Goal: Check status: Check status

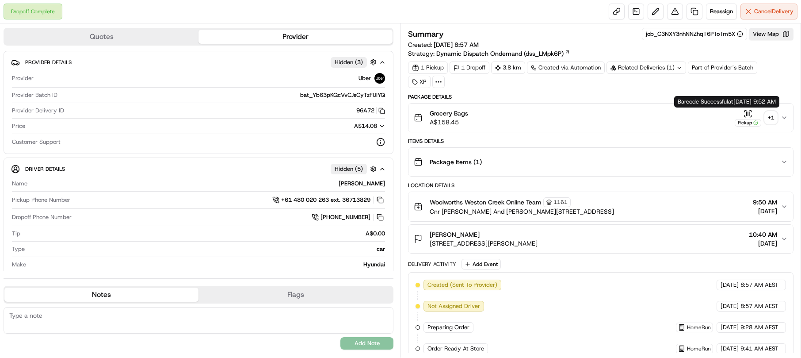
click at [774, 113] on div "+ 1" at bounding box center [771, 117] width 12 height 12
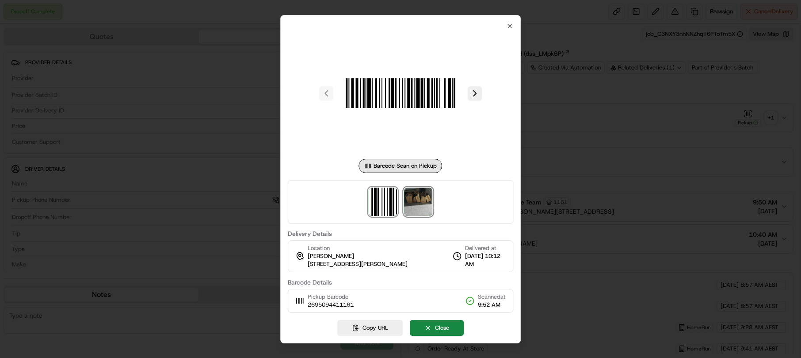
click at [419, 201] on img at bounding box center [418, 201] width 28 height 28
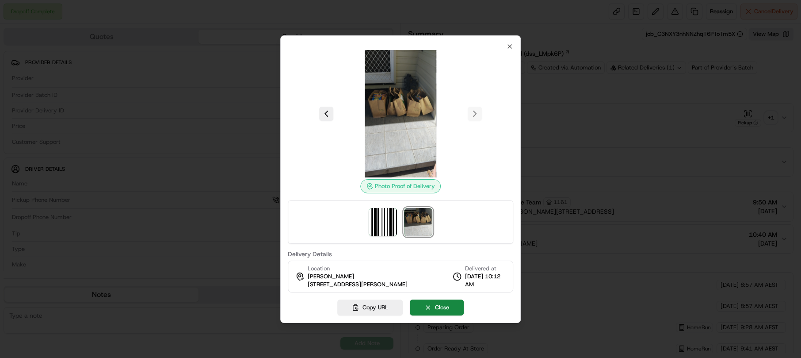
click at [397, 111] on img at bounding box center [400, 113] width 127 height 127
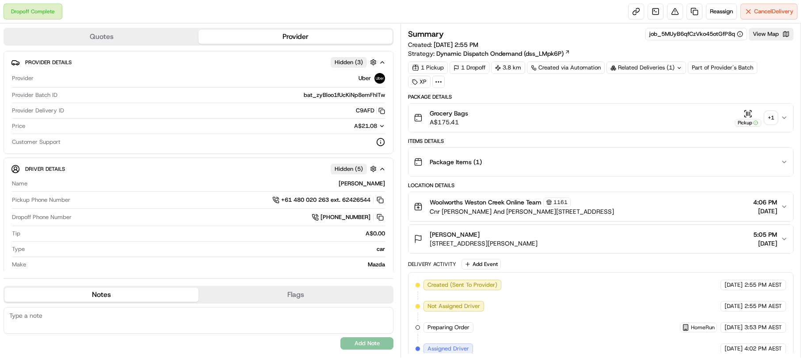
click at [771, 112] on div "+ 1" at bounding box center [771, 117] width 12 height 12
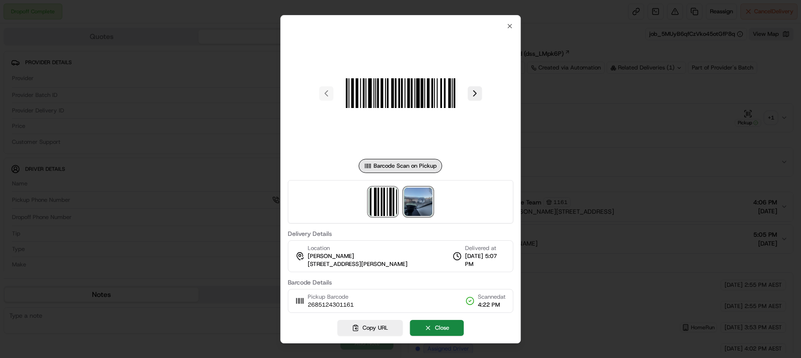
click at [416, 200] on img at bounding box center [418, 201] width 28 height 28
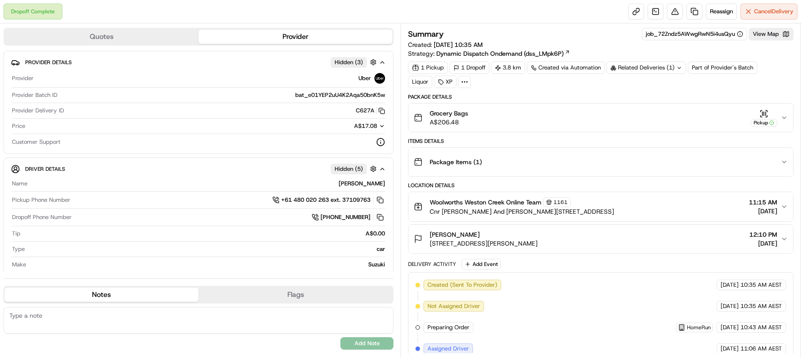
click at [783, 119] on icon "button" at bounding box center [784, 117] width 7 height 7
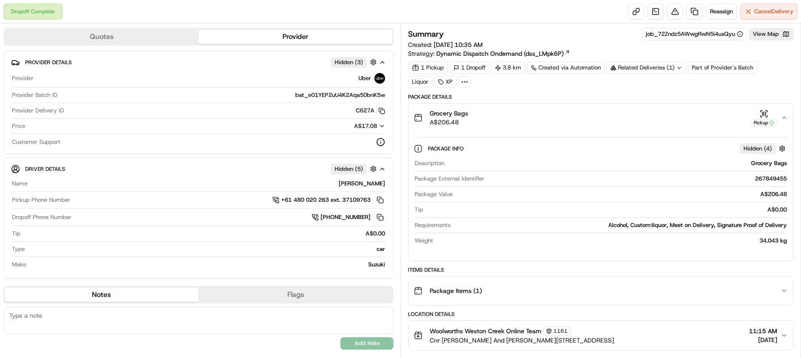
click at [783, 119] on icon "button" at bounding box center [784, 117] width 7 height 7
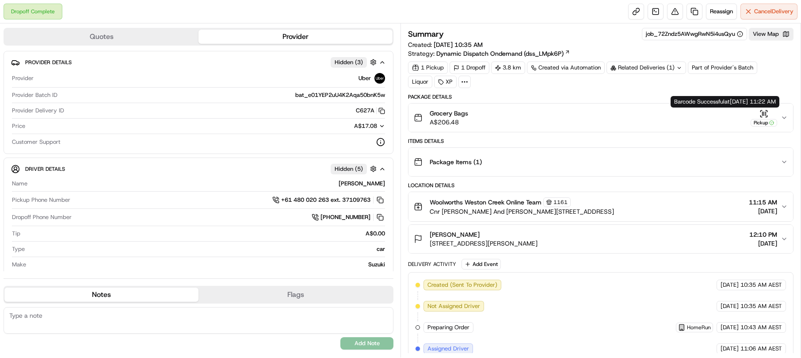
click at [758, 119] on div "Pickup" at bounding box center [764, 123] width 27 height 8
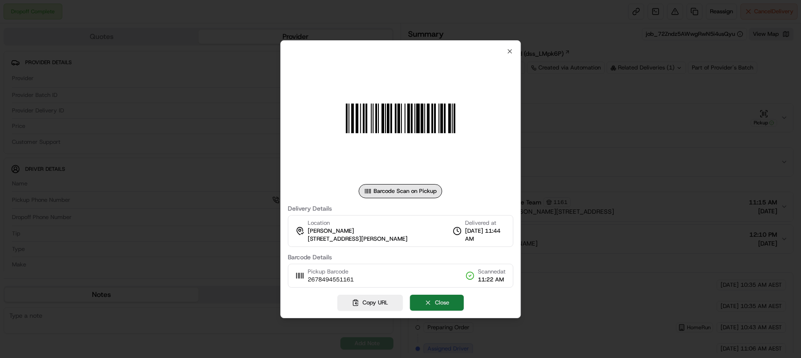
click at [432, 304] on button "Close" at bounding box center [437, 302] width 54 height 16
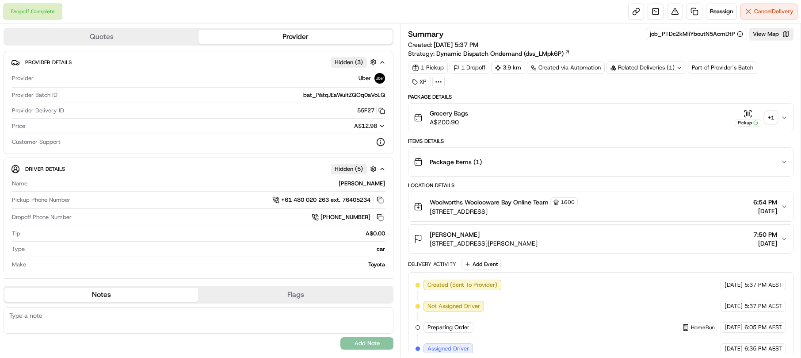
click at [768, 115] on div "+ 1" at bounding box center [771, 117] width 12 height 12
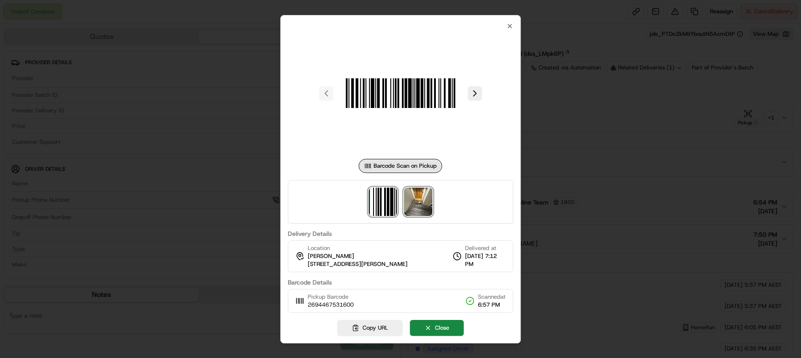
click at [425, 202] on img at bounding box center [418, 201] width 28 height 28
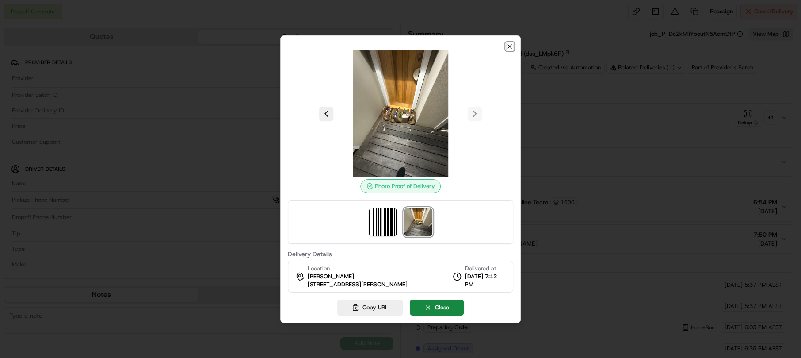
click at [508, 46] on icon "button" at bounding box center [509, 46] width 7 height 7
